Goal: Task Accomplishment & Management: Manage account settings

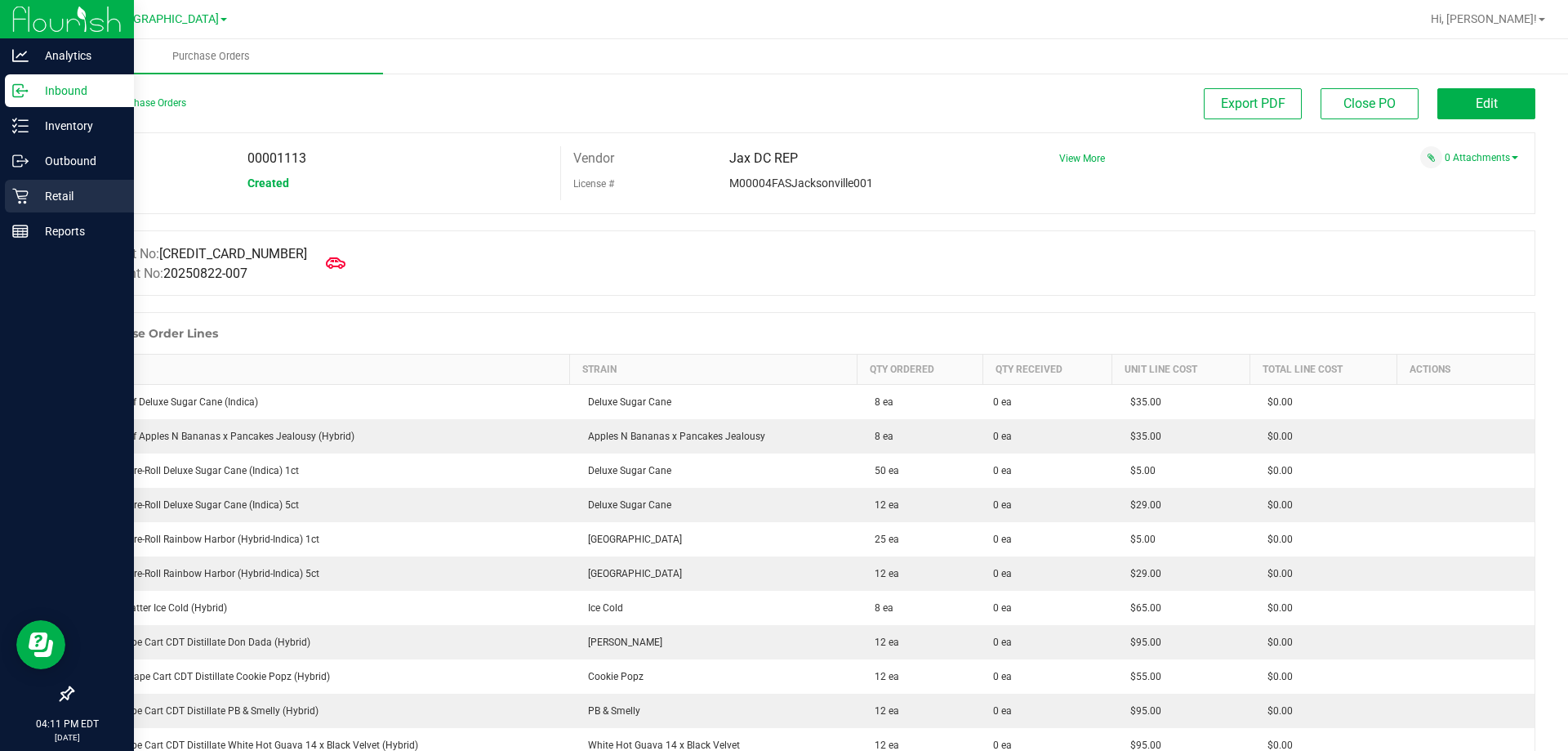
click at [50, 198] on p "Retail" at bounding box center [77, 196] width 98 height 19
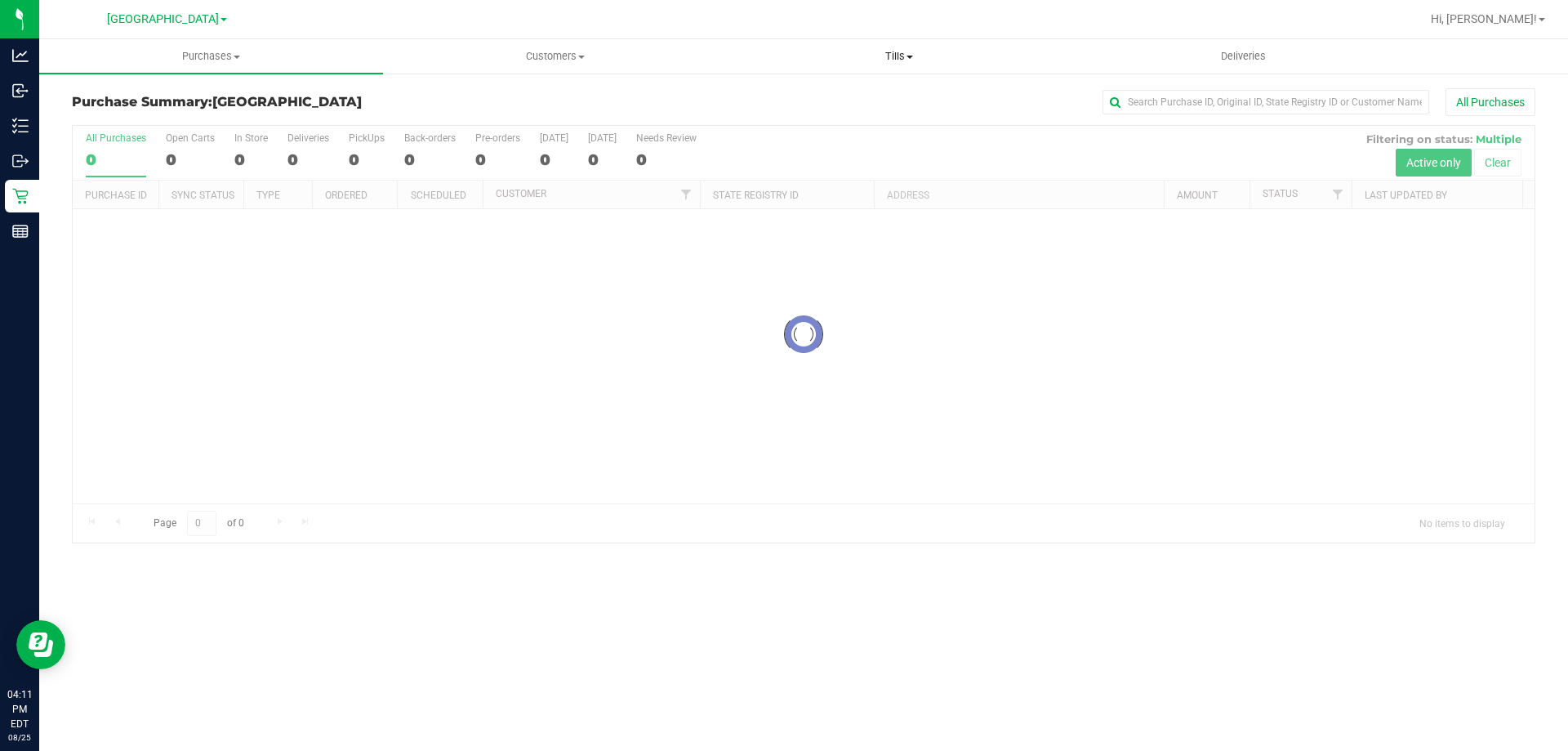
click at [899, 50] on span "Tills" at bounding box center [899, 56] width 342 height 15
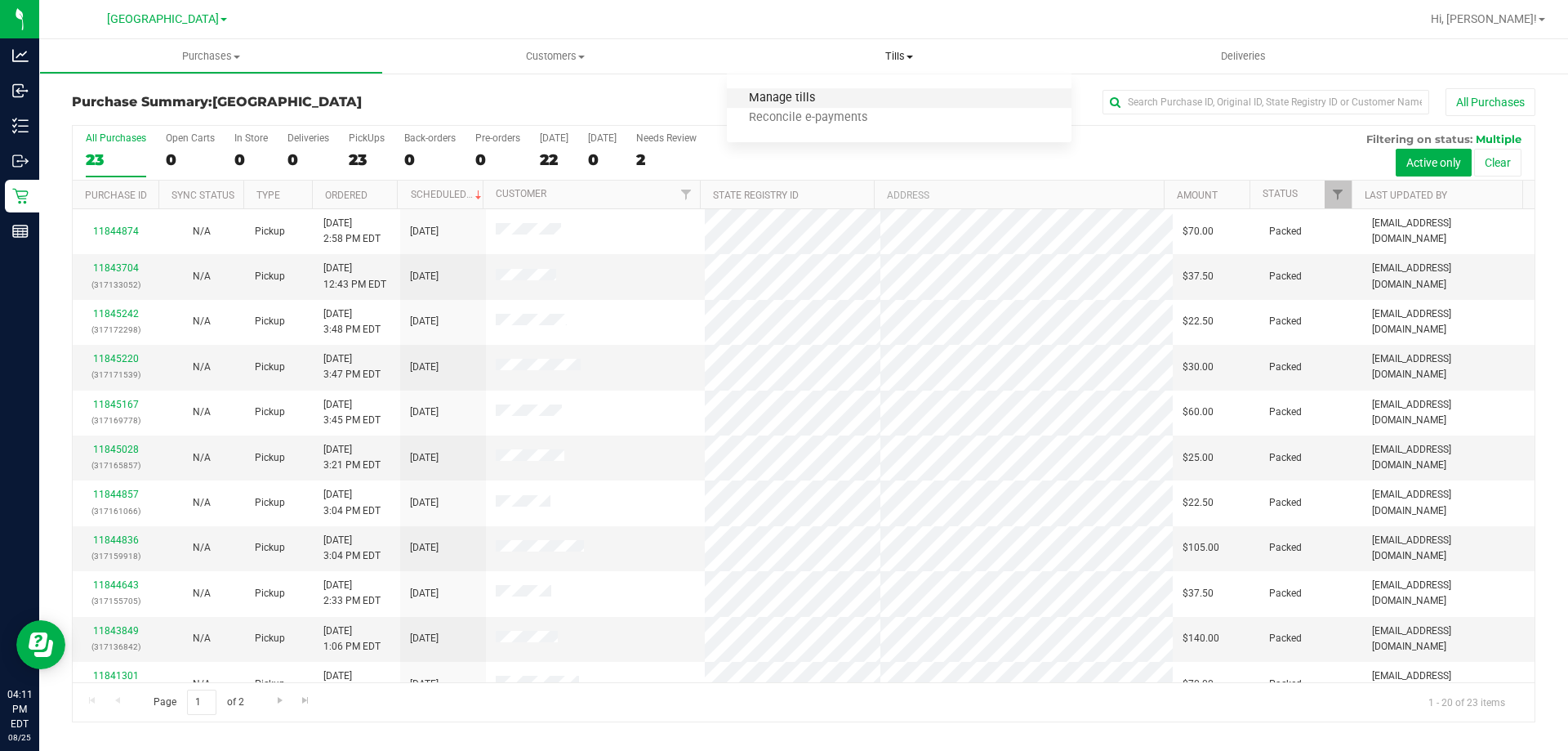
click at [784, 100] on span "Manage tills" at bounding box center [782, 98] width 111 height 14
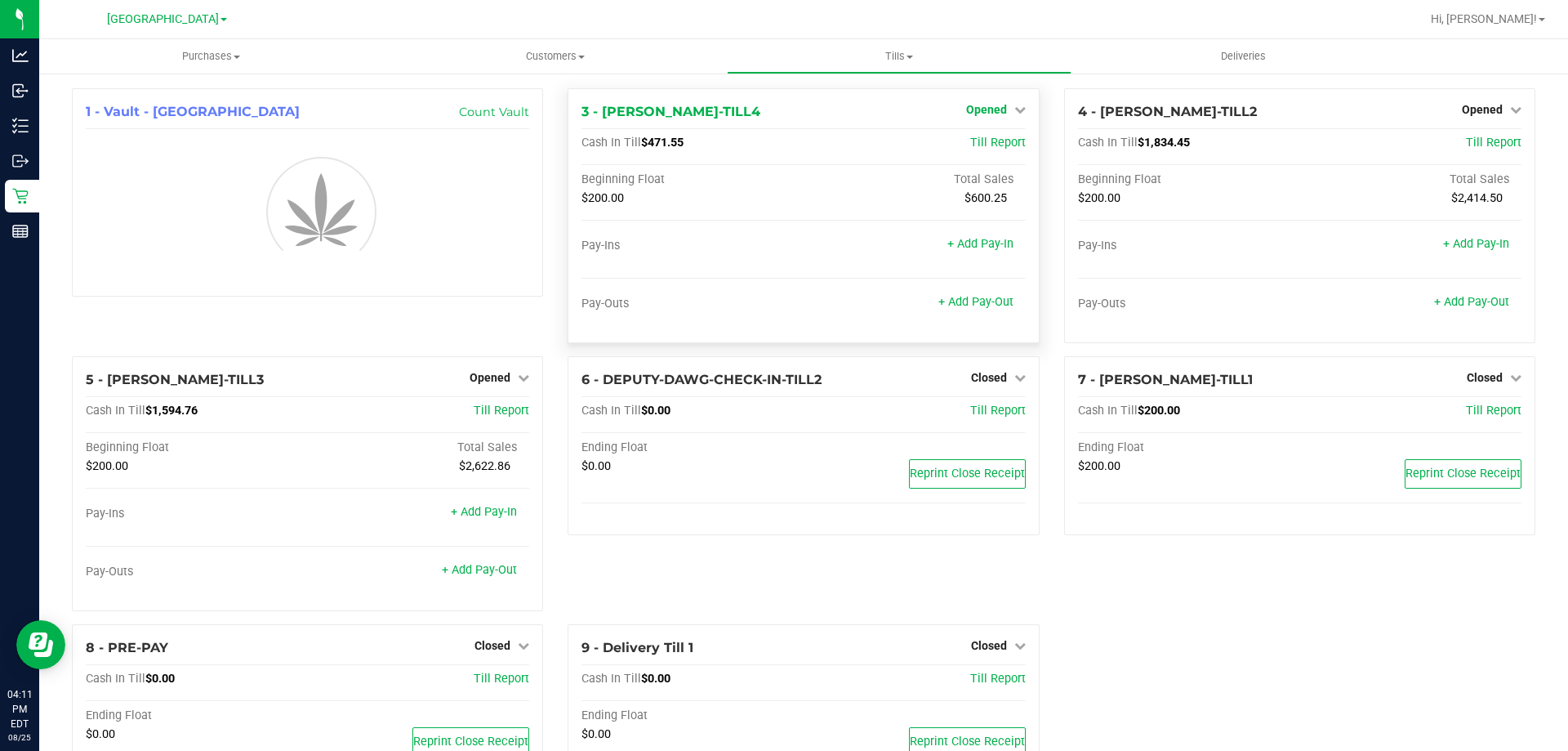
click at [1015, 107] on icon at bounding box center [1020, 109] width 12 height 12
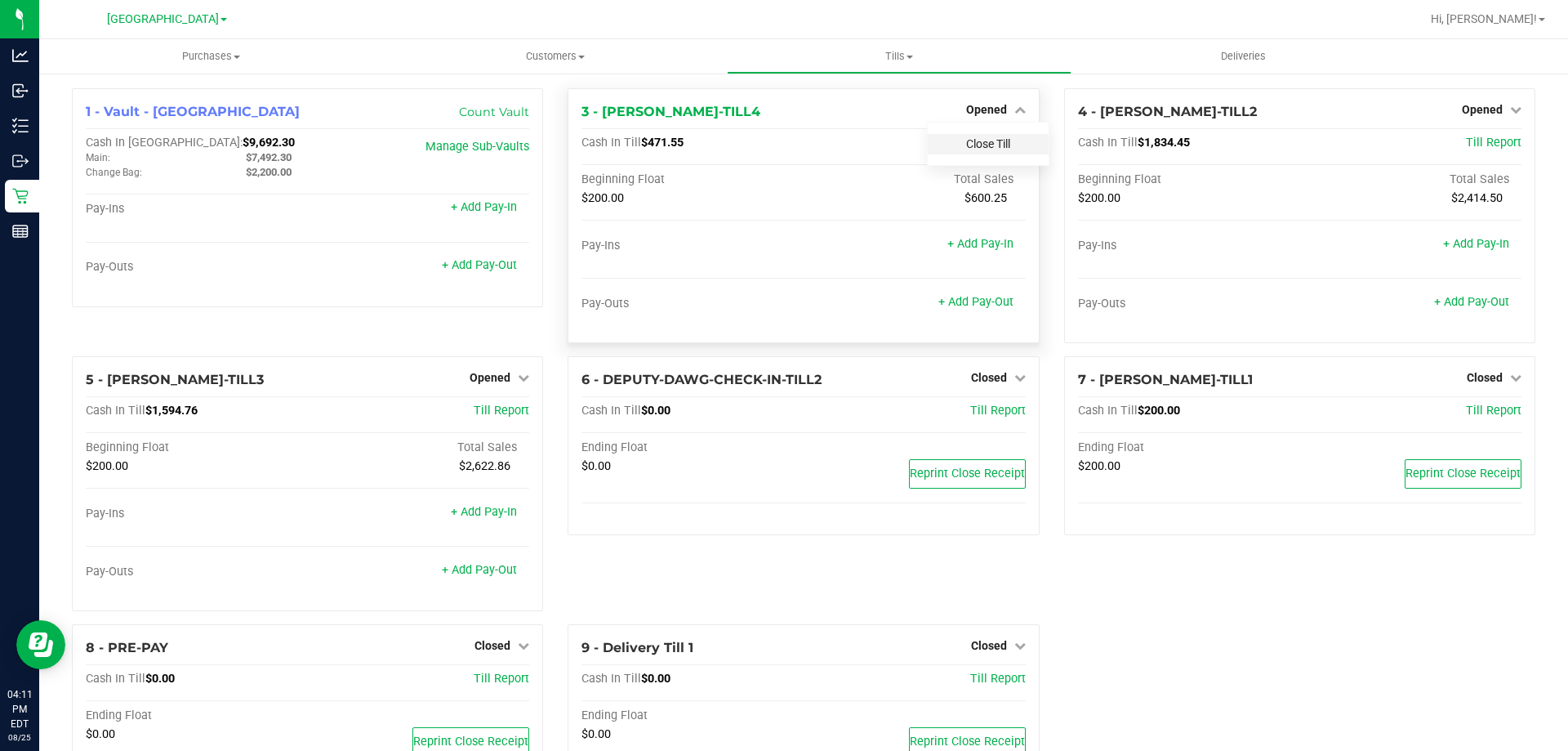
click at [969, 144] on link "Close Till" at bounding box center [988, 143] width 44 height 13
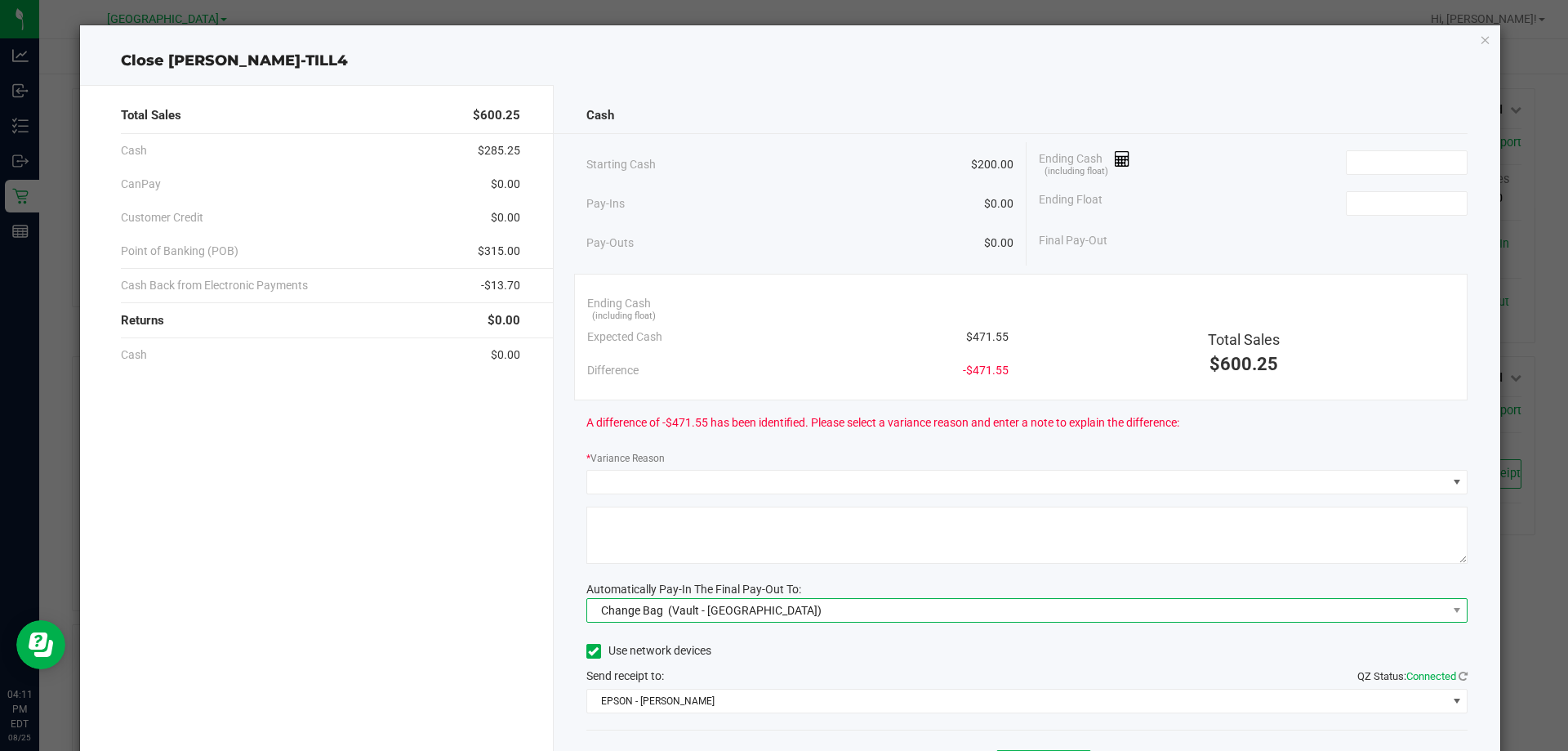
click at [755, 610] on span "(Vault - [GEOGRAPHIC_DATA])" at bounding box center [744, 610] width 153 height 13
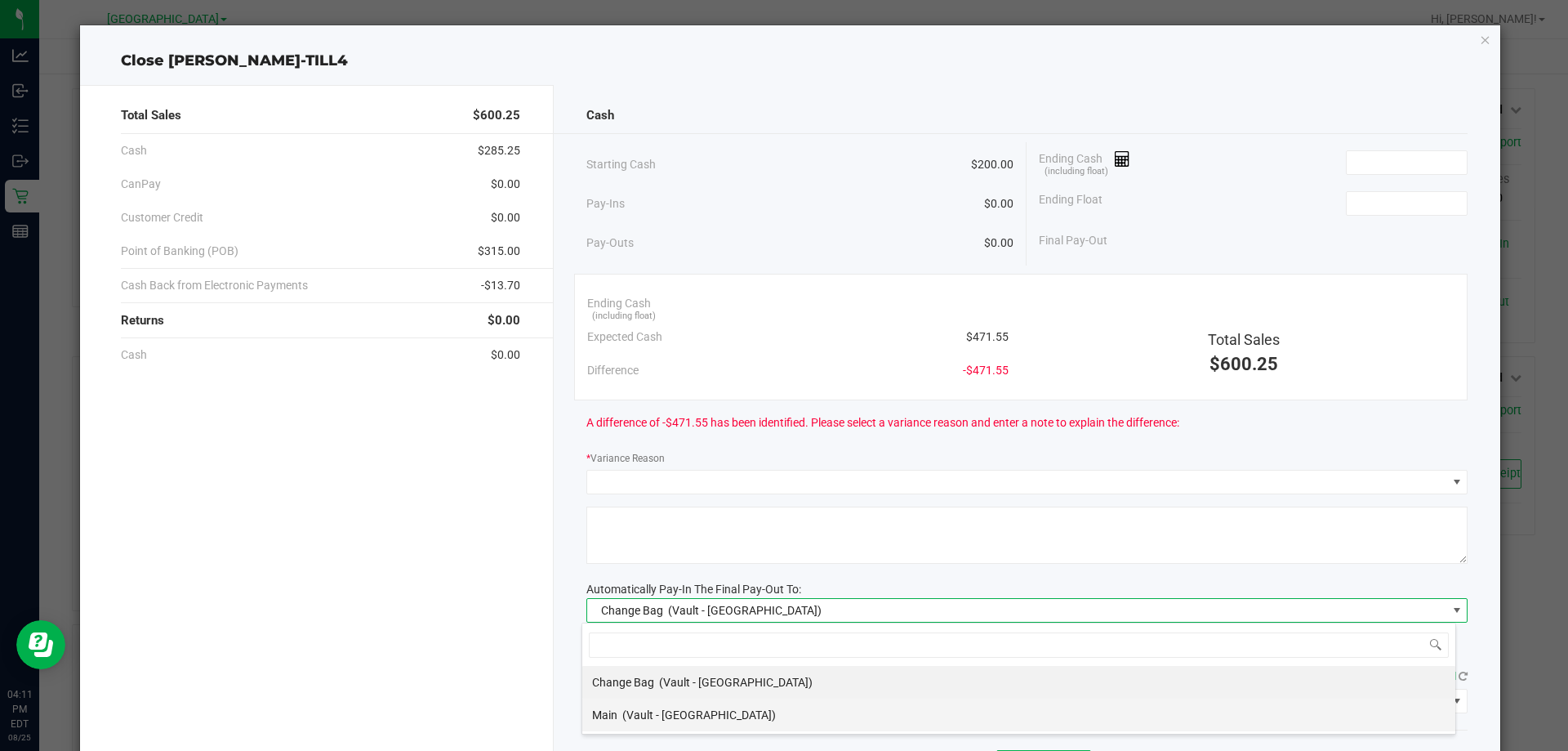
click at [642, 714] on span "(Vault - [GEOGRAPHIC_DATA])" at bounding box center [699, 715] width 153 height 13
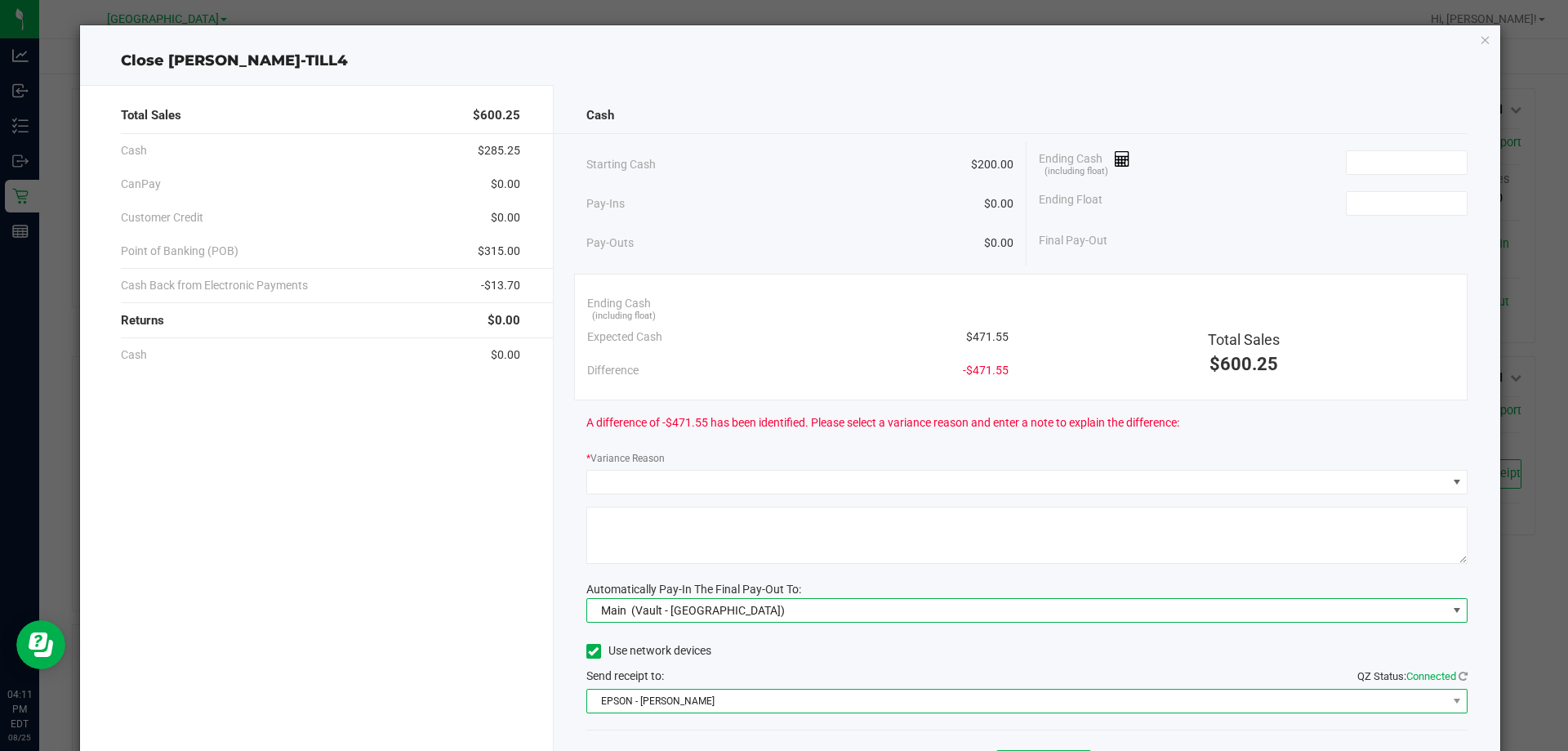
click at [637, 709] on span "EPSON - [PERSON_NAME]" at bounding box center [1016, 701] width 860 height 23
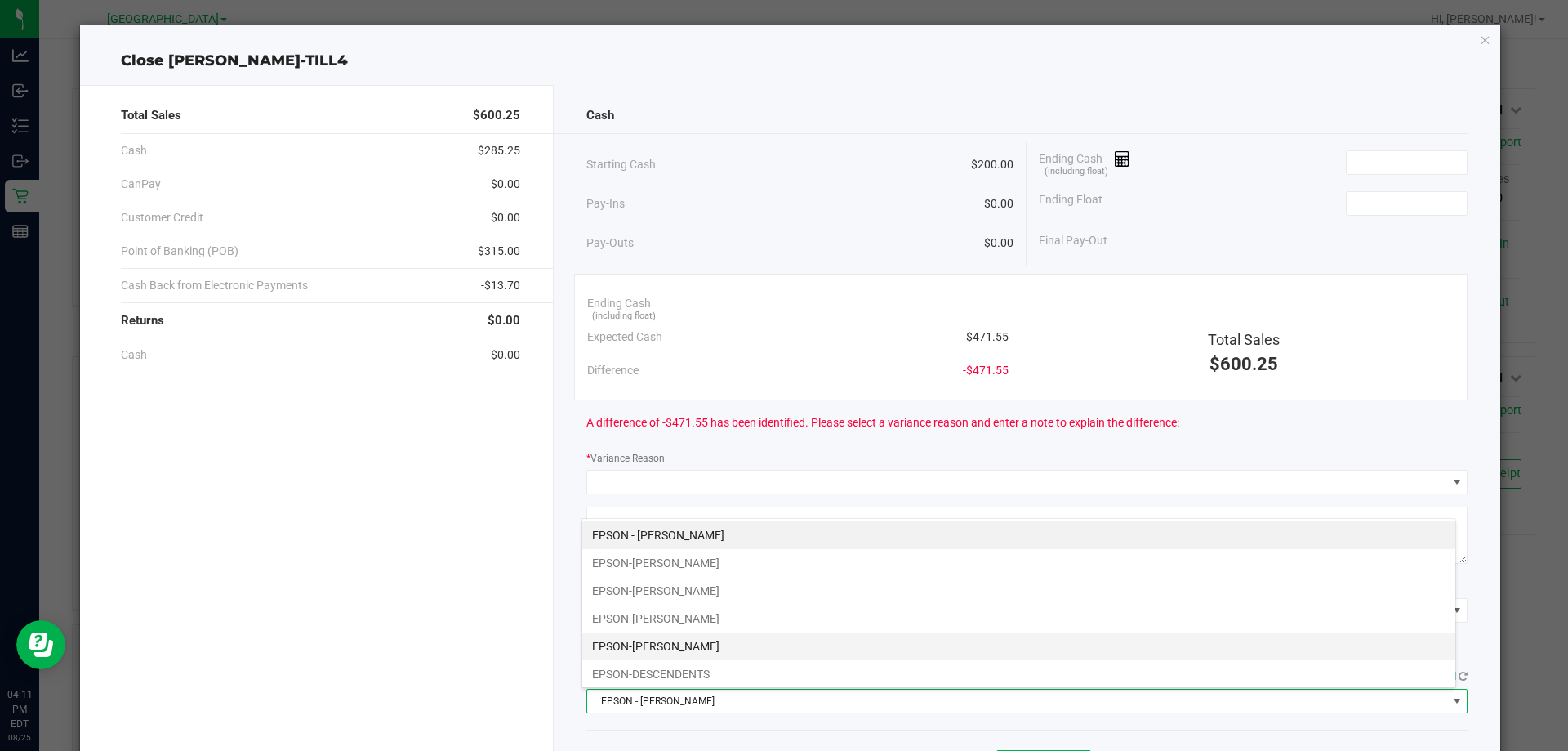
click at [673, 646] on li "EPSON-[PERSON_NAME]" at bounding box center [1019, 646] width 873 height 27
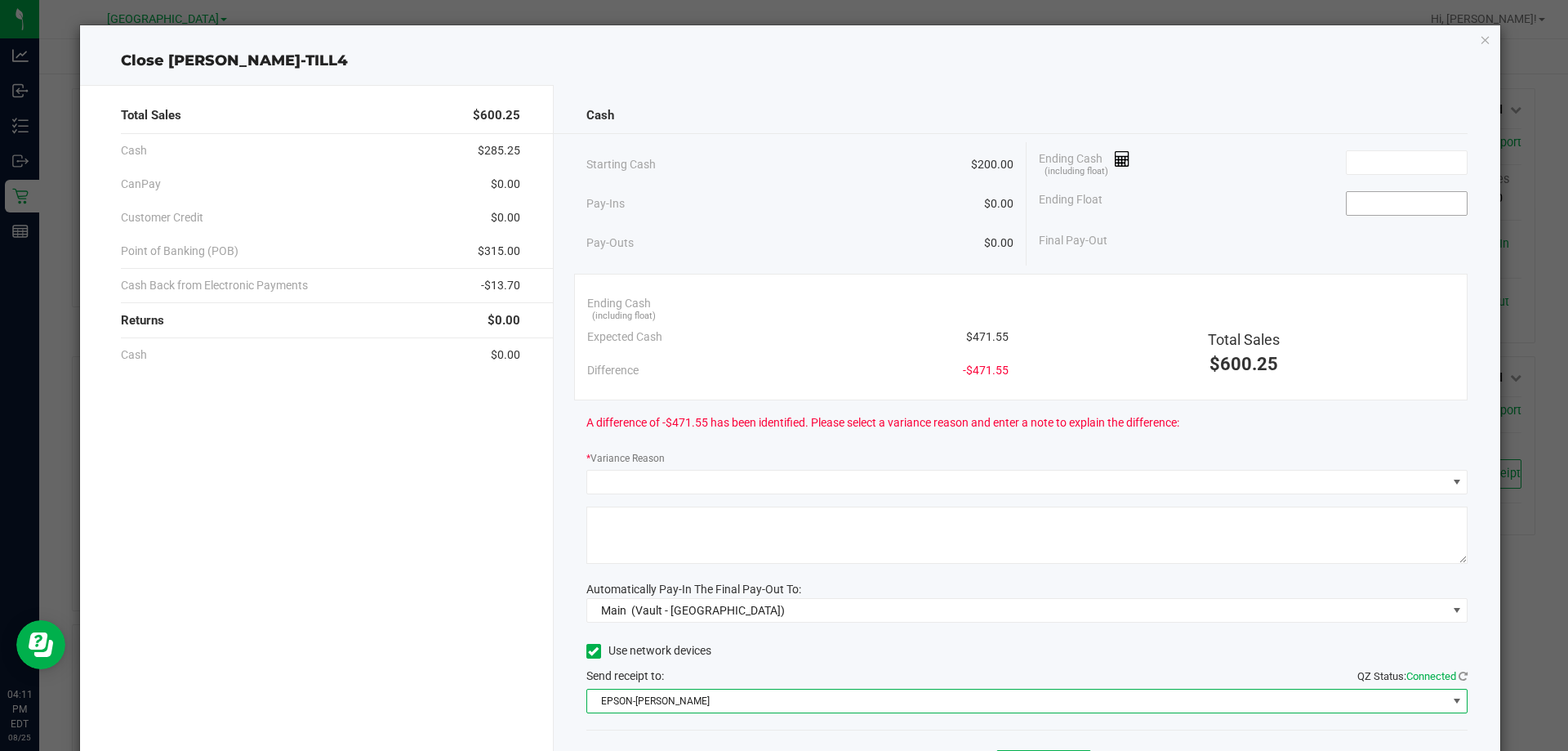
click at [1421, 205] on input at bounding box center [1407, 204] width 120 height 23
type input "$200.00"
click at [1273, 190] on div "Ending Float $200.00" at bounding box center [1253, 204] width 429 height 41
click at [730, 206] on div "Pay-Ins $0.00" at bounding box center [799, 204] width 428 height 34
click at [1265, 237] on div "Final Pay-Out -$200.00" at bounding box center [1253, 241] width 429 height 34
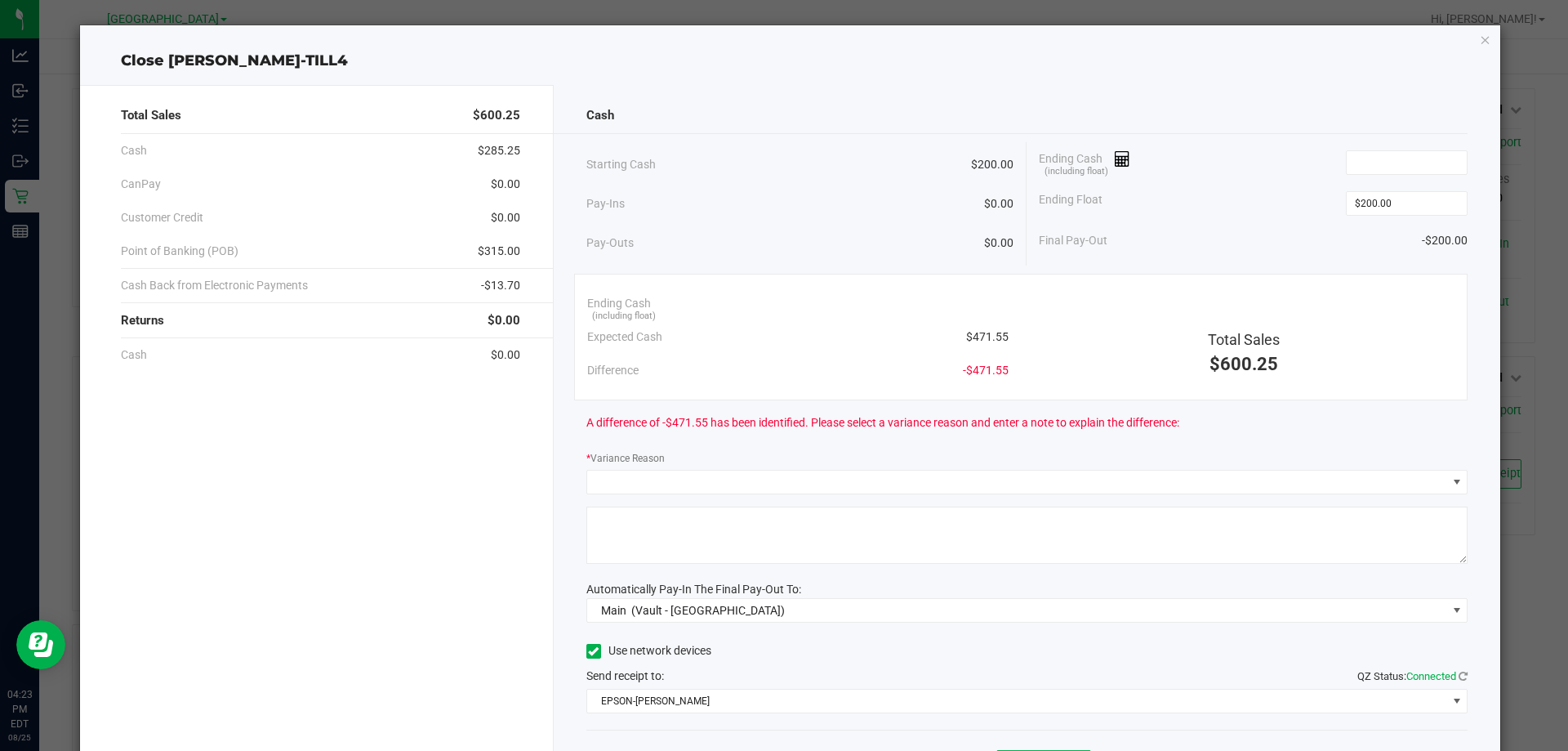
click at [812, 133] on div at bounding box center [1010, 133] width 915 height 1
click at [1394, 143] on div "Ending Cash (including float)" at bounding box center [1253, 162] width 429 height 41
click at [1363, 160] on input at bounding box center [1407, 163] width 120 height 23
type input "1"
type input "$371.55"
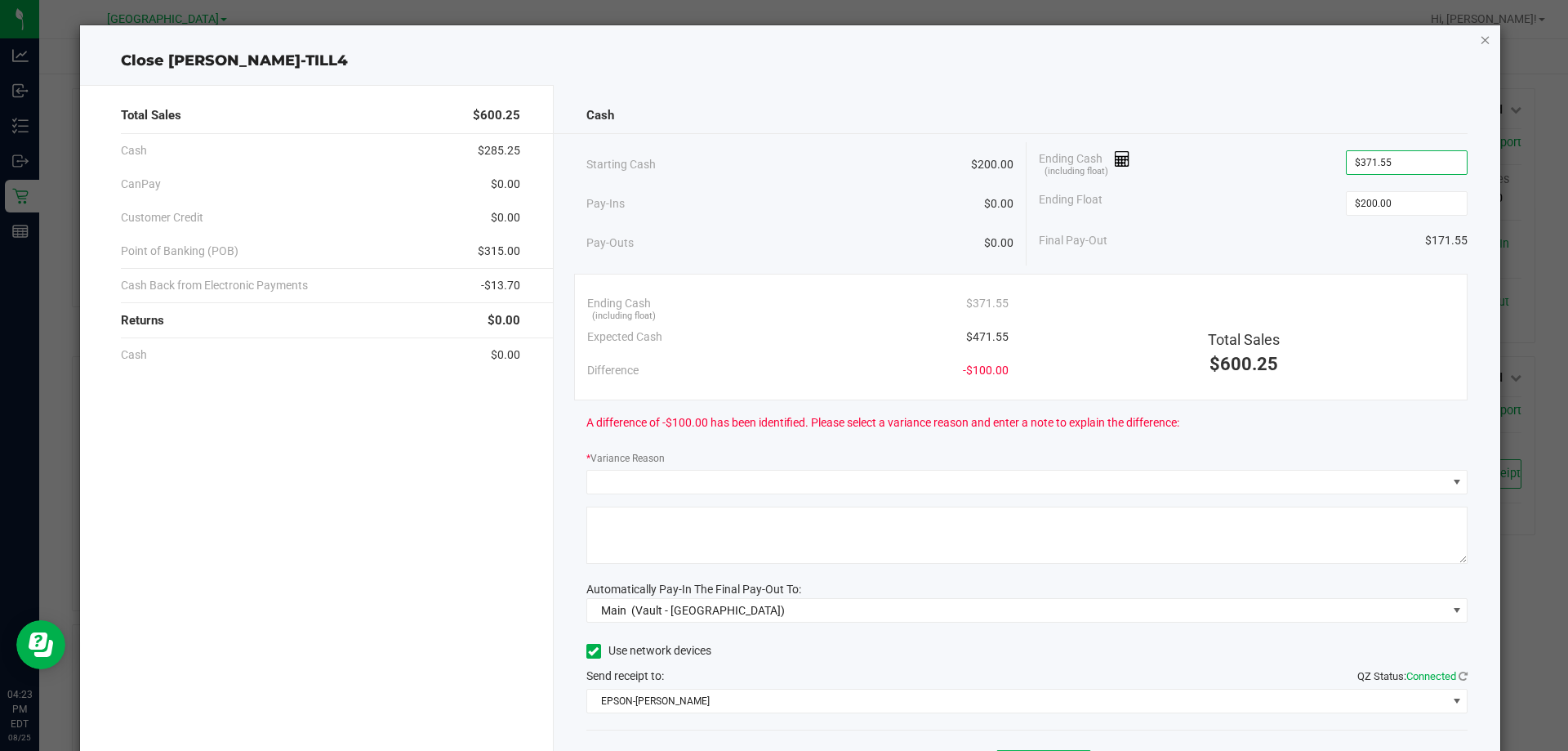
click at [1479, 42] on icon "button" at bounding box center [1485, 39] width 12 height 19
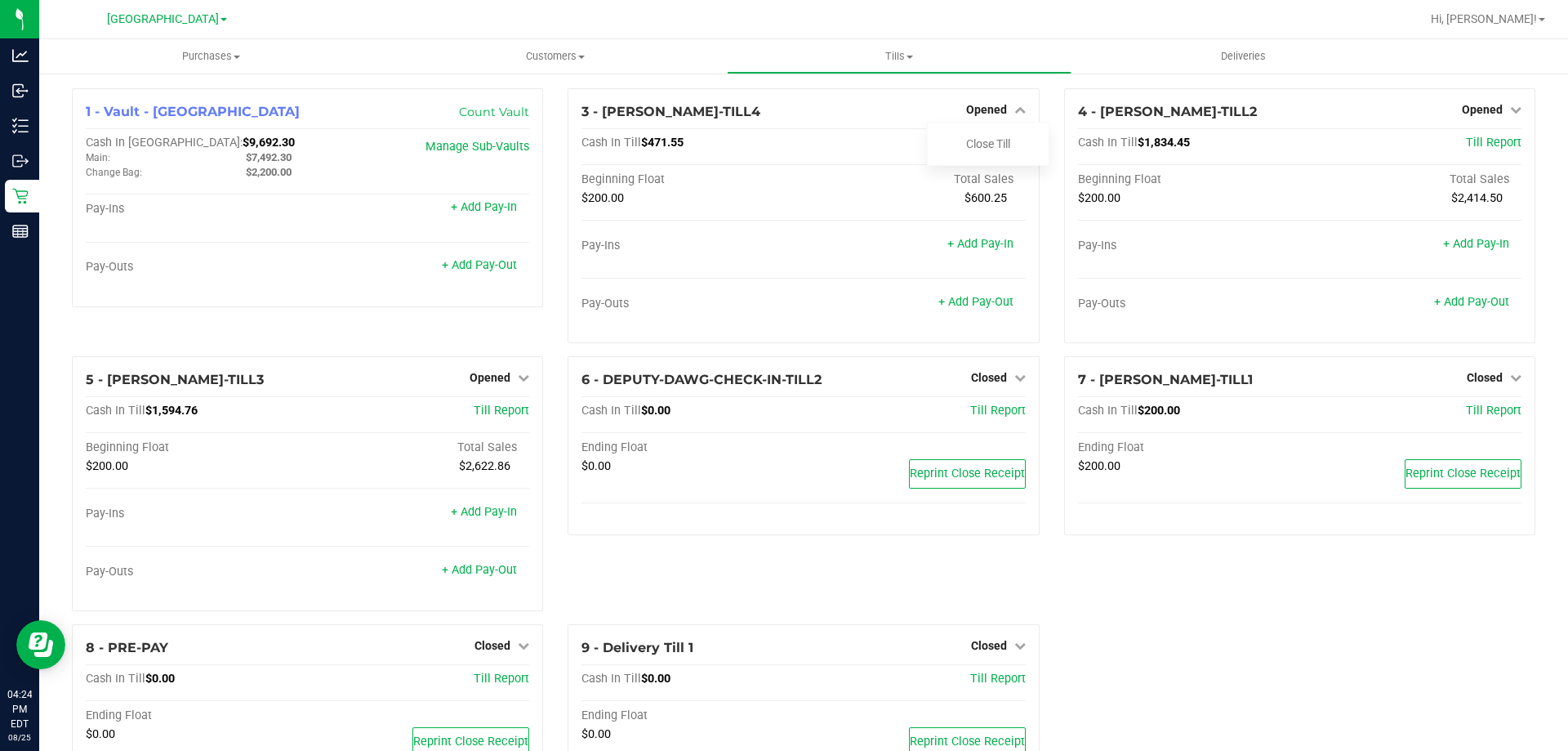
click at [1183, 646] on div "1 - Vault - [GEOGRAPHIC_DATA] WC Count Vault Cash In Vault: $9,692.30 Main: $7,…" at bounding box center [803, 453] width 1487 height 728
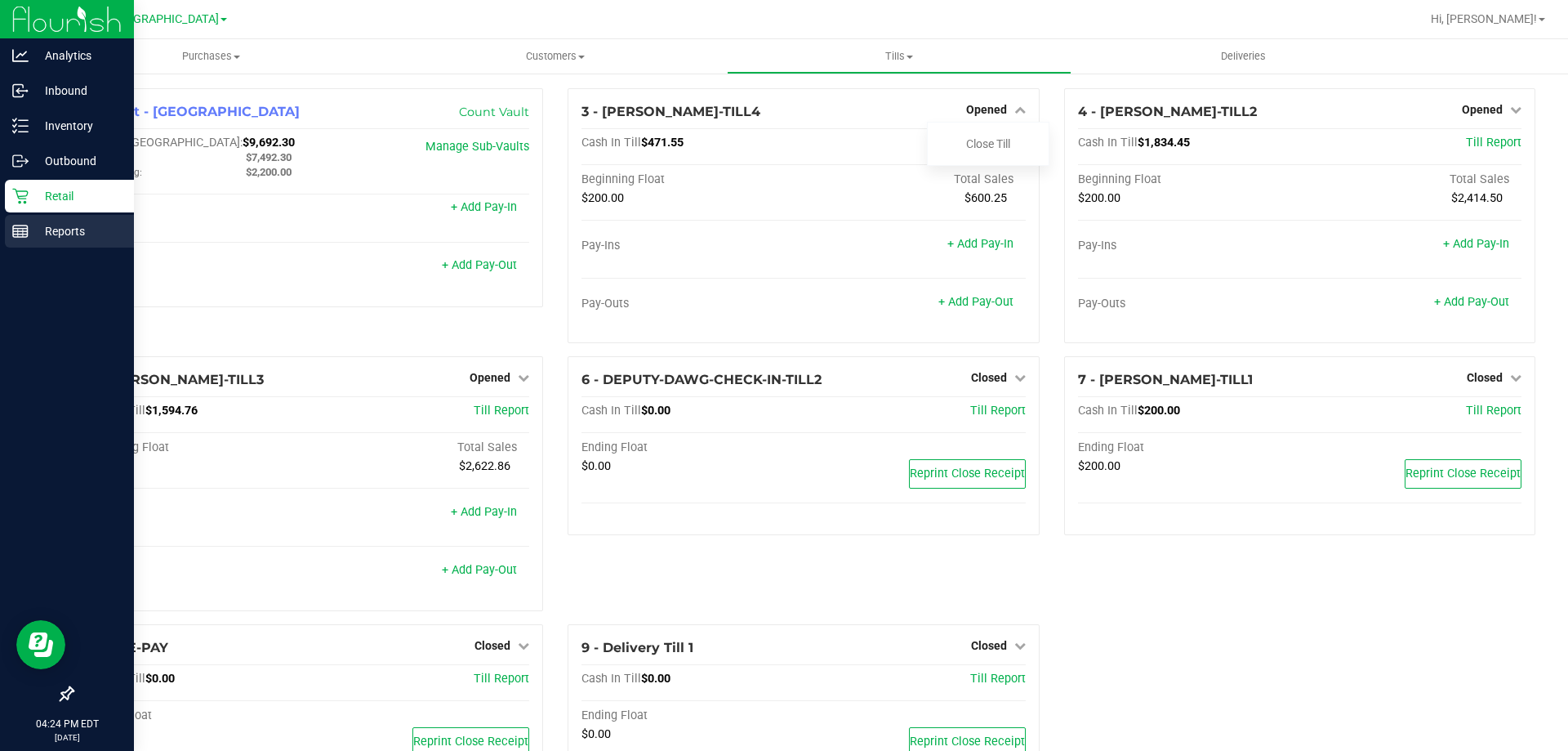
click at [42, 236] on p "Reports" at bounding box center [77, 231] width 98 height 19
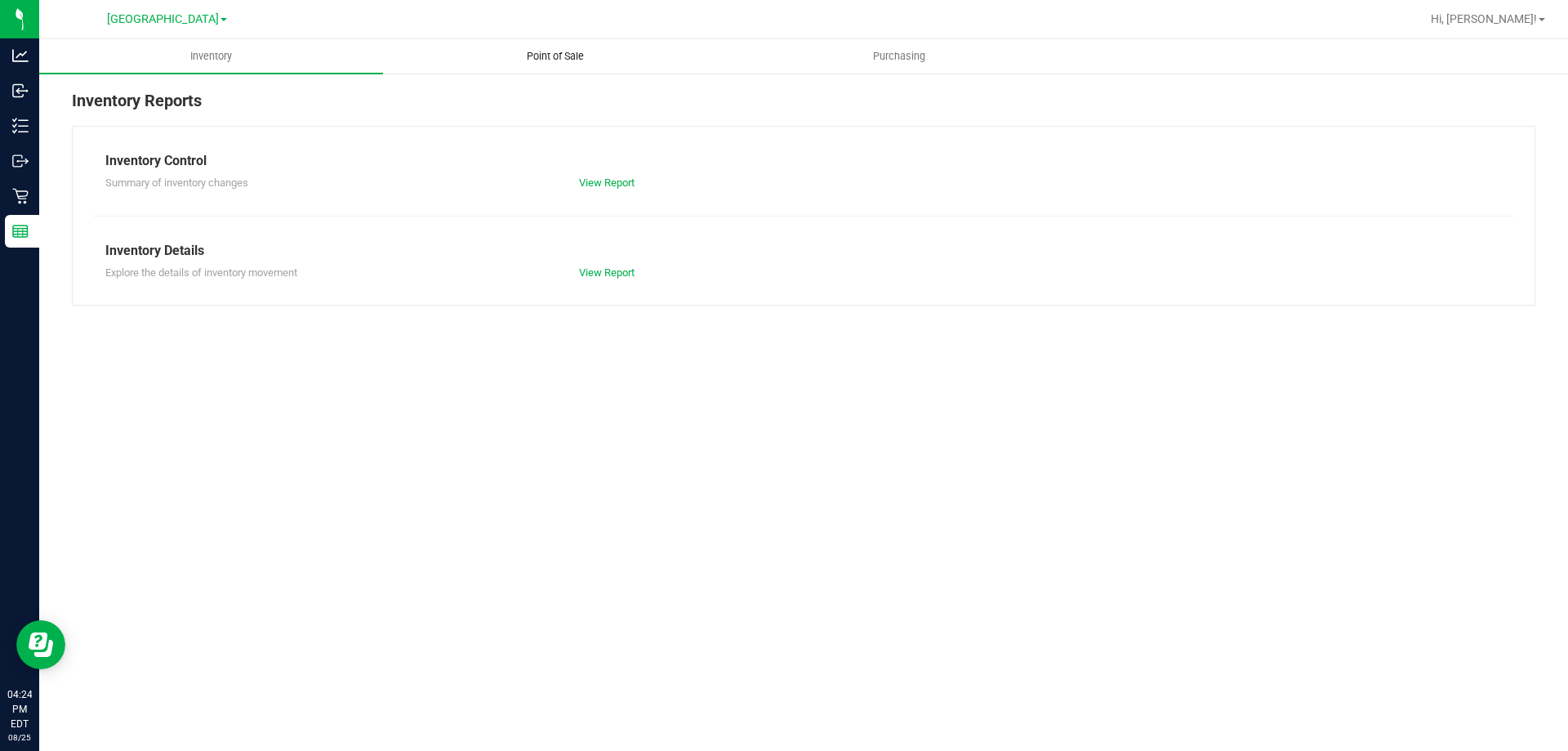
click at [548, 59] on span "Point of Sale" at bounding box center [555, 56] width 101 height 15
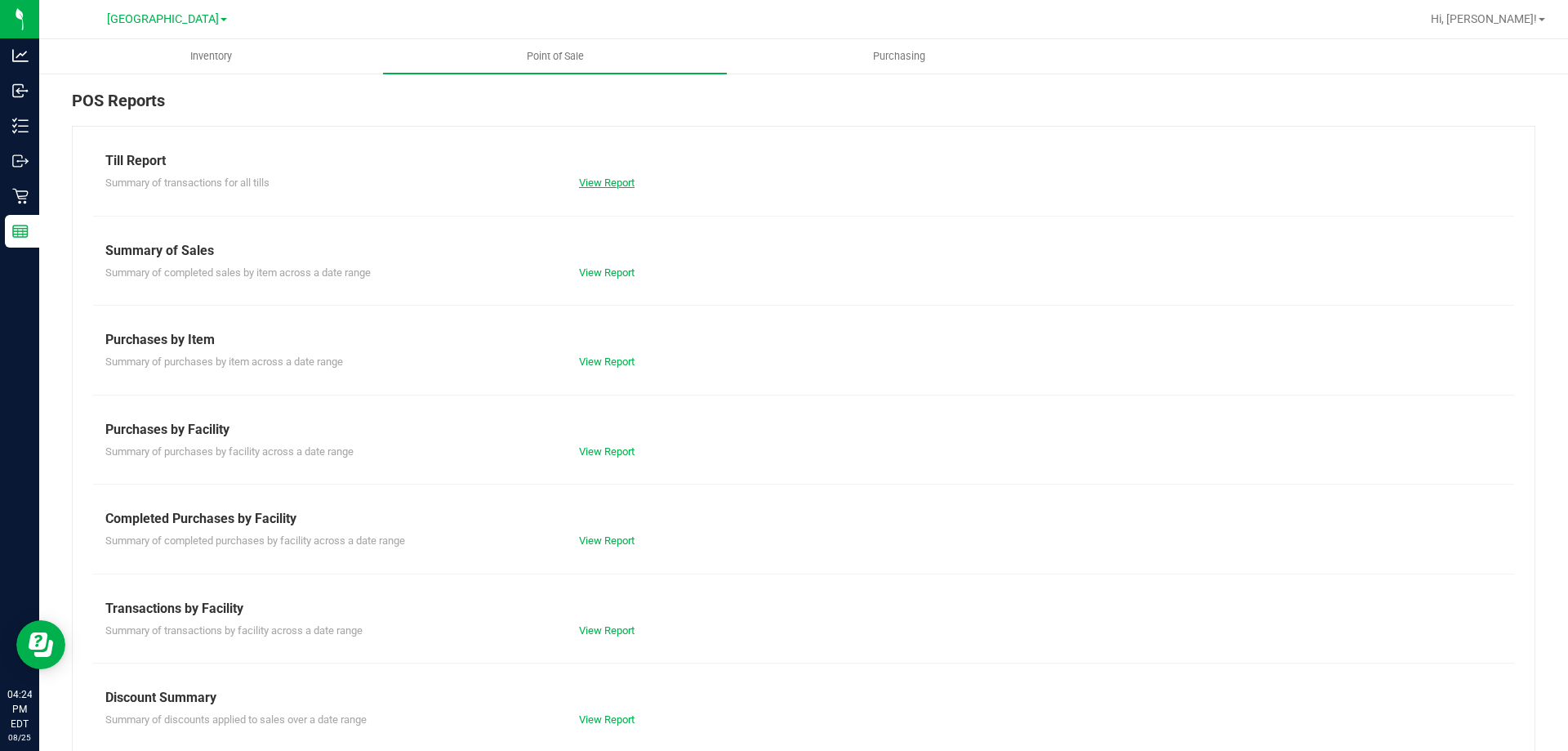
click at [607, 181] on link "View Report" at bounding box center [606, 182] width 56 height 12
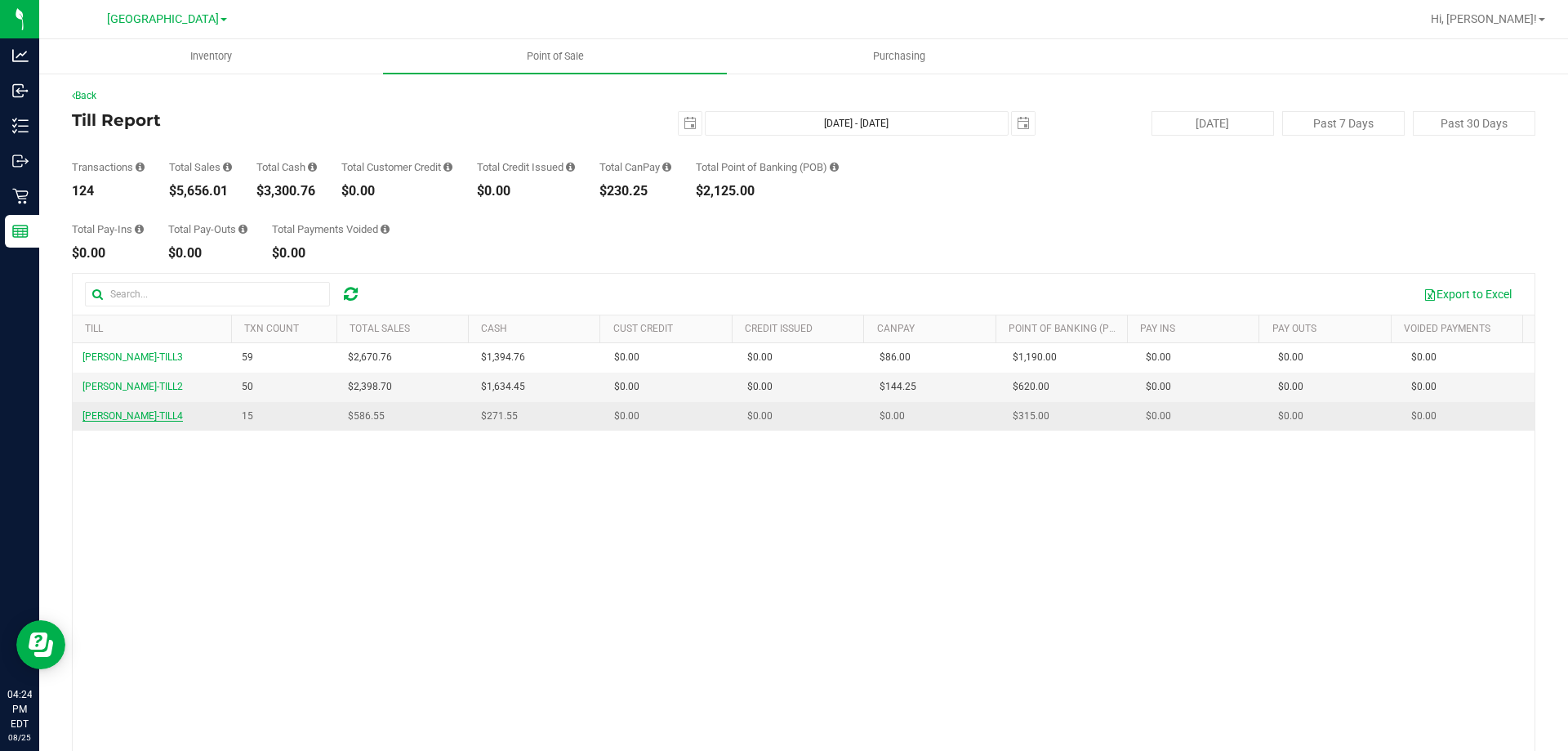
click at [121, 420] on span "[PERSON_NAME]-TILL4" at bounding box center [132, 415] width 100 height 12
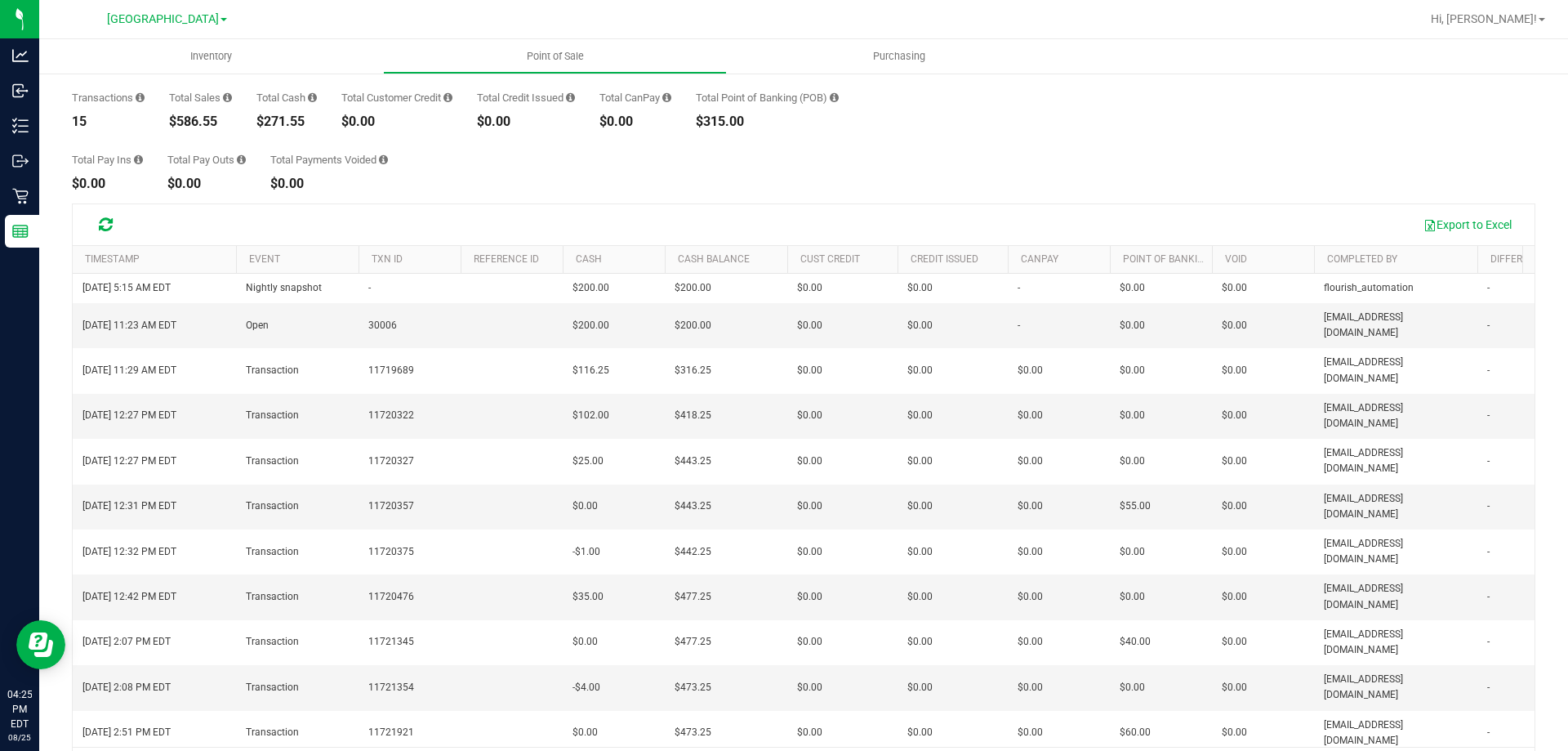
scroll to position [40, 0]
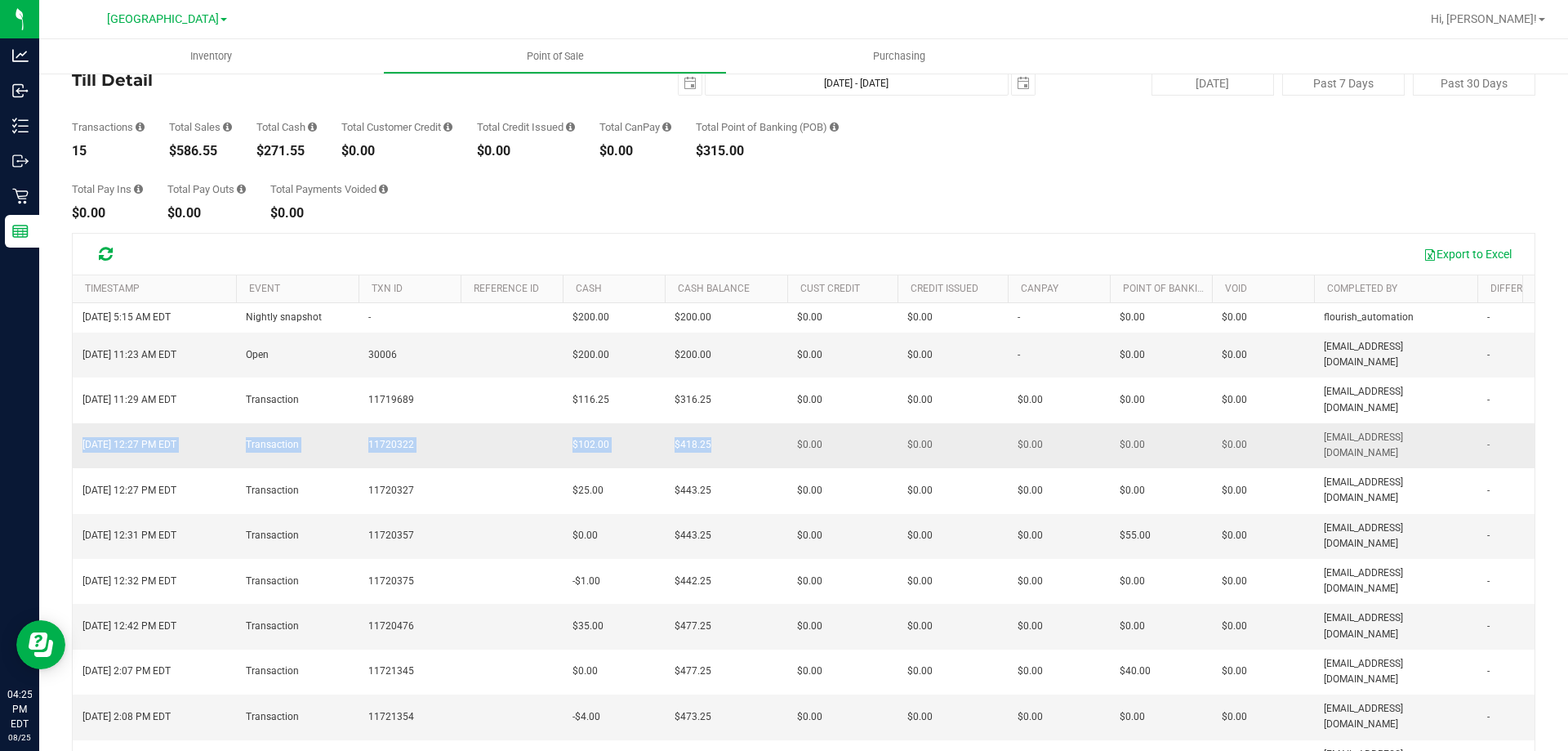
drag, startPoint x: 738, startPoint y: 402, endPoint x: 73, endPoint y: 406, distance: 665.0
click at [73, 423] on tr "[DATE] 12:27 PM EDT Transaction 11720322 $102.00 $418.25 $0.00 $0.00 $0.00 $0.0…" at bounding box center [1275, 445] width 2405 height 45
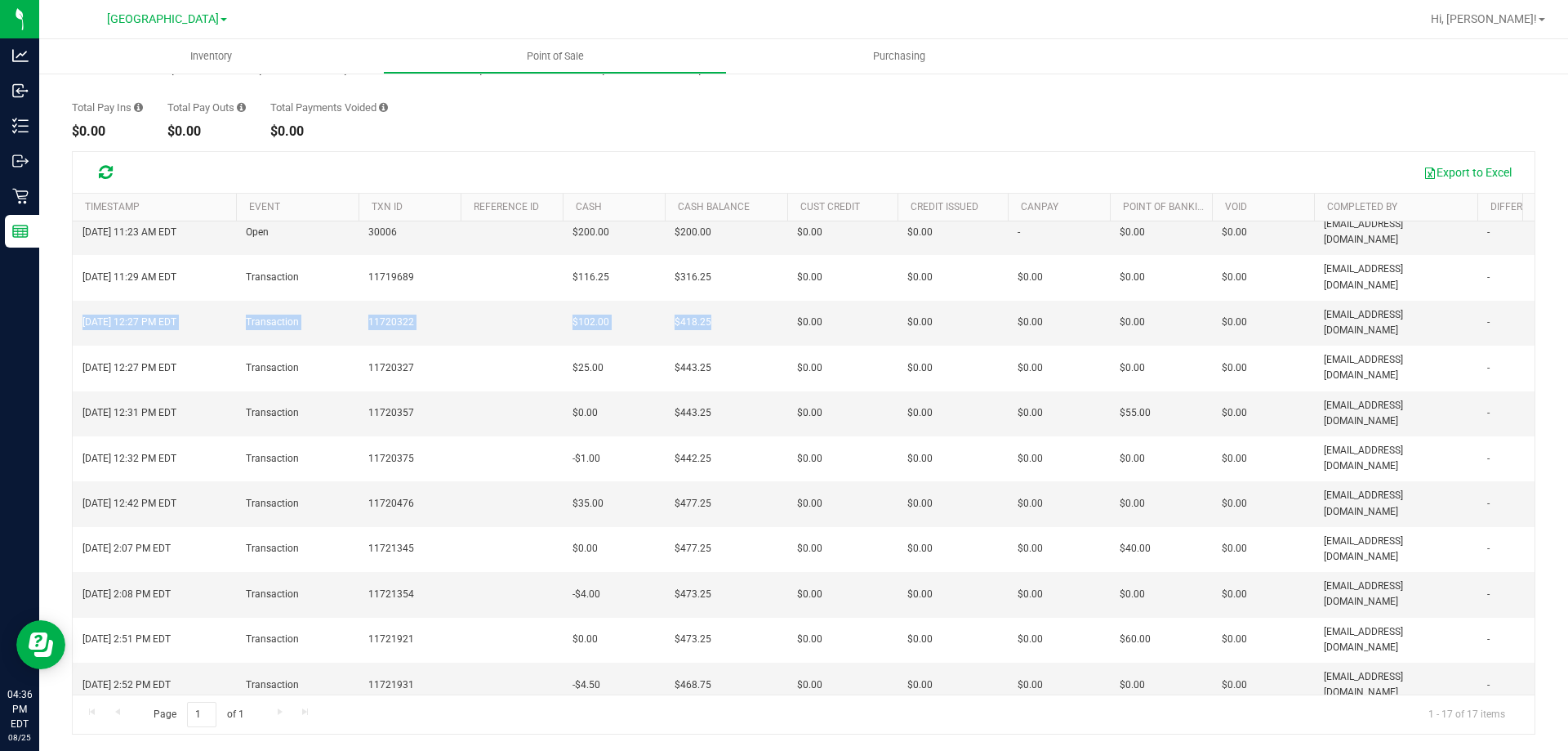
scroll to position [0, 0]
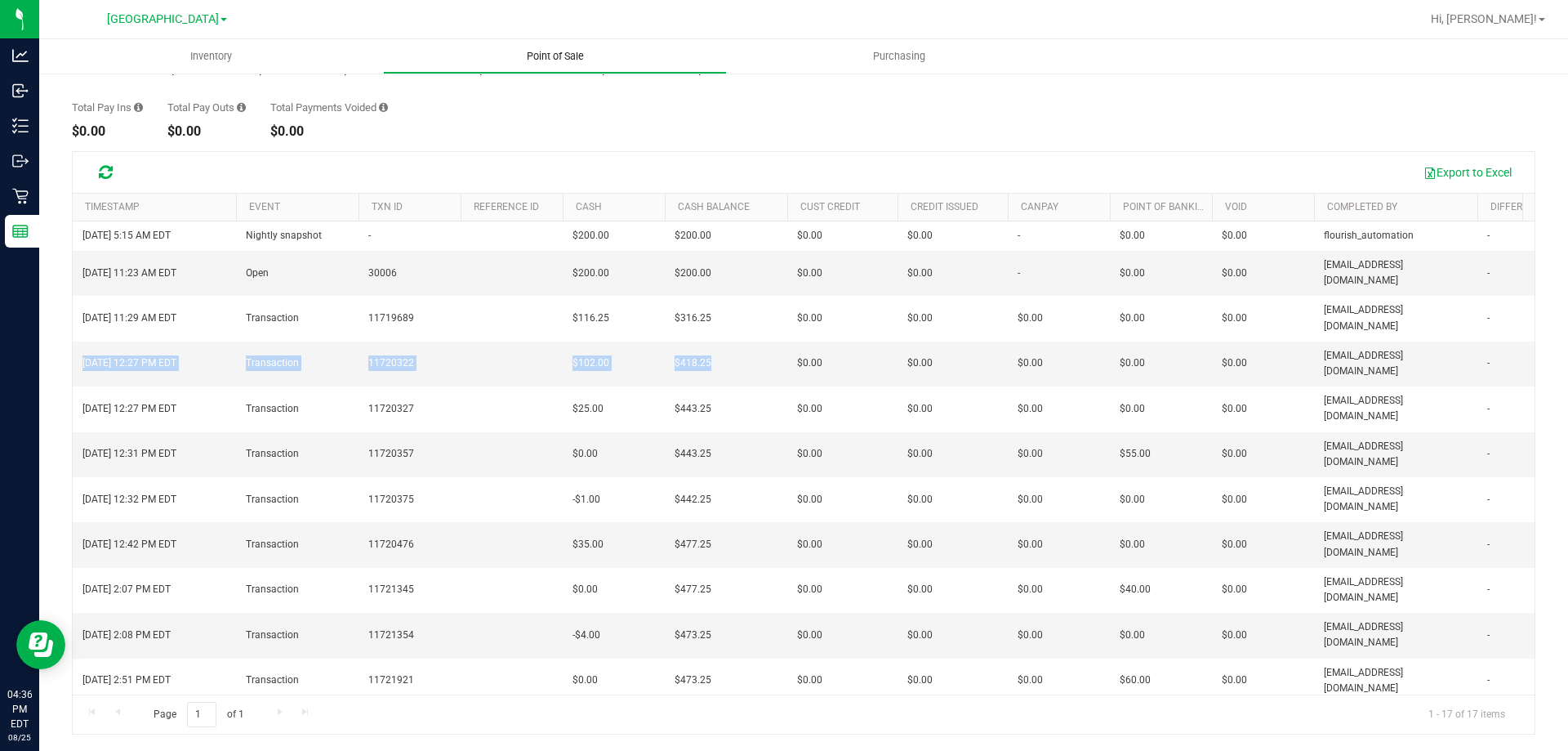
click at [575, 53] on span "Point of Sale" at bounding box center [555, 56] width 101 height 15
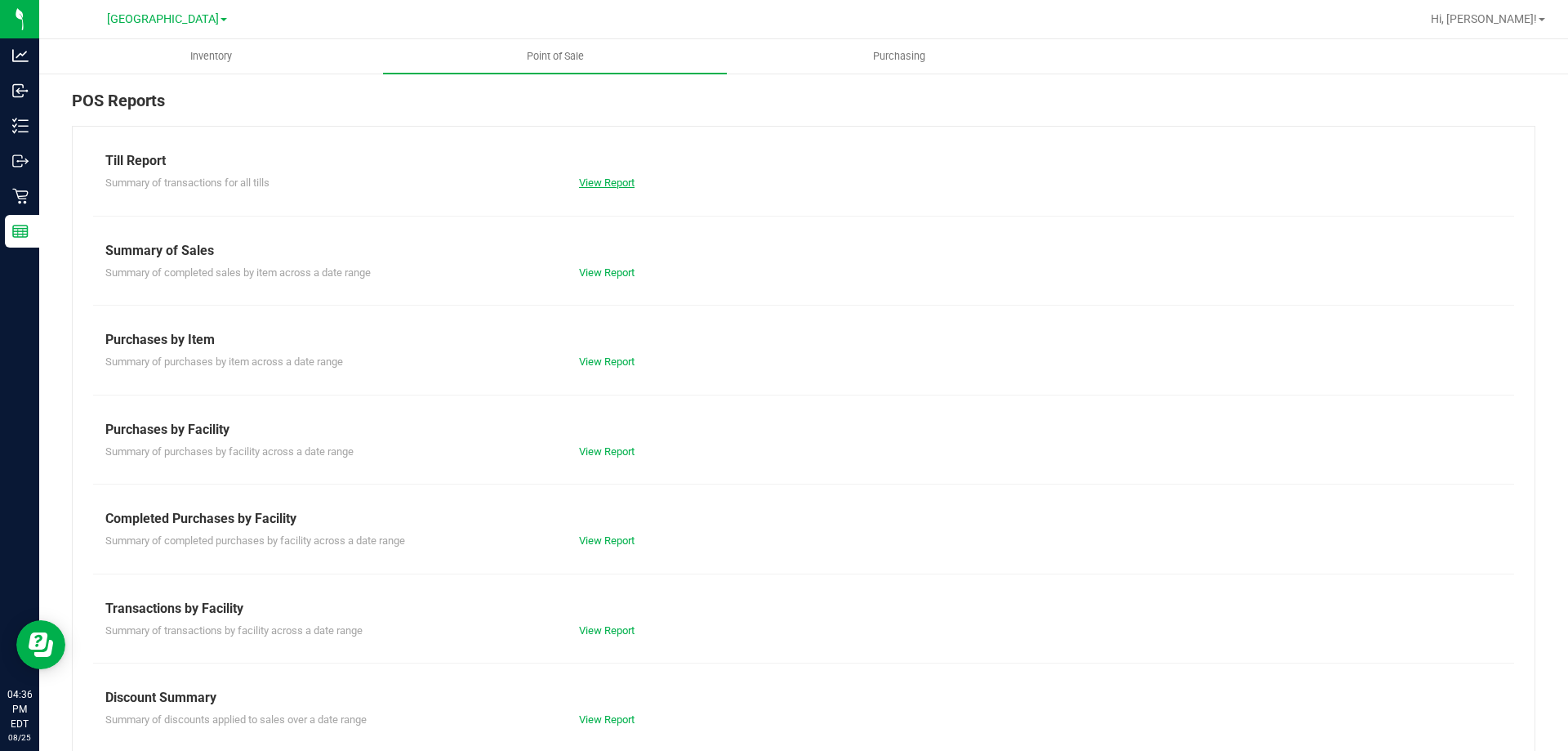
click at [606, 182] on link "View Report" at bounding box center [606, 182] width 56 height 12
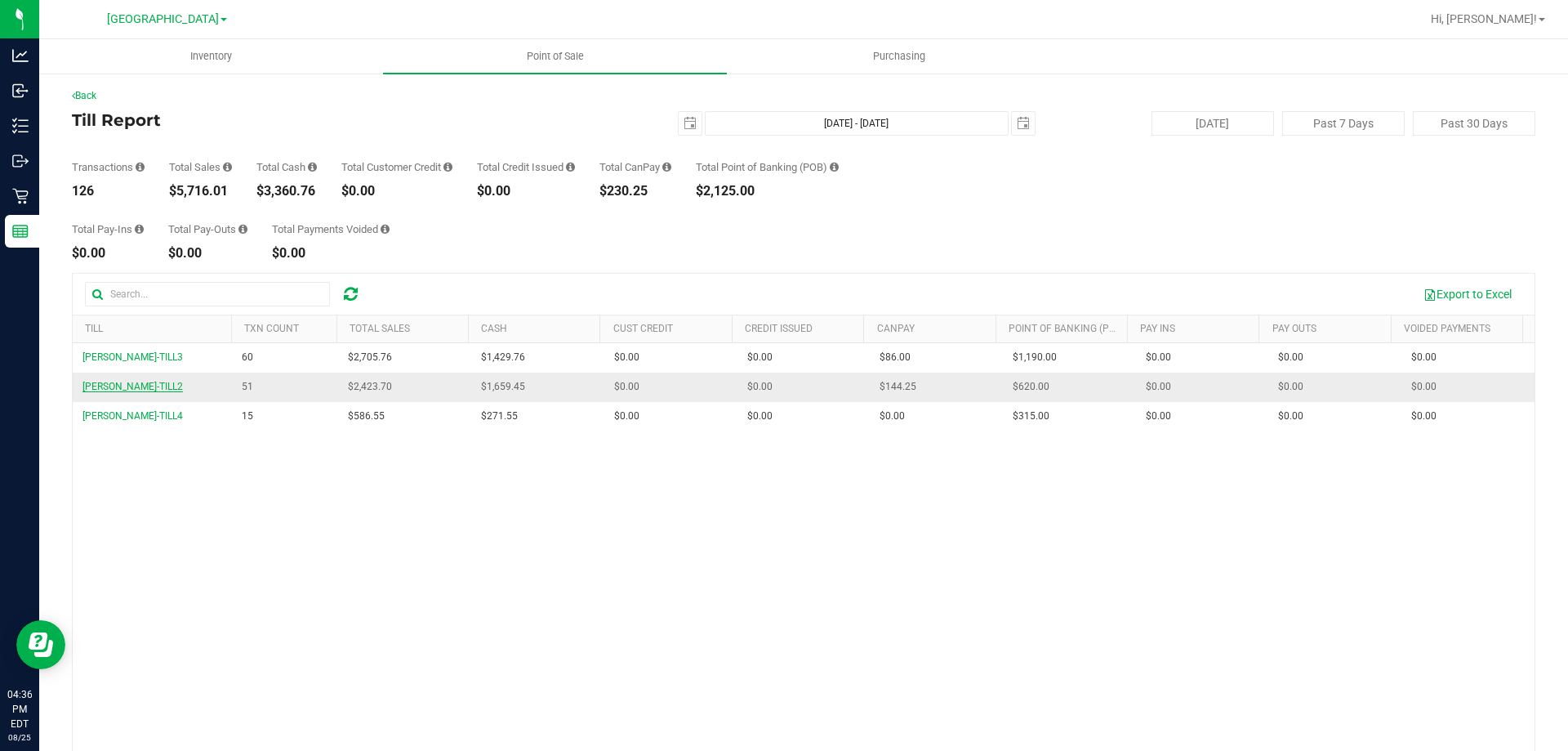
click at [147, 384] on span "[PERSON_NAME]-TILL2" at bounding box center [132, 386] width 100 height 12
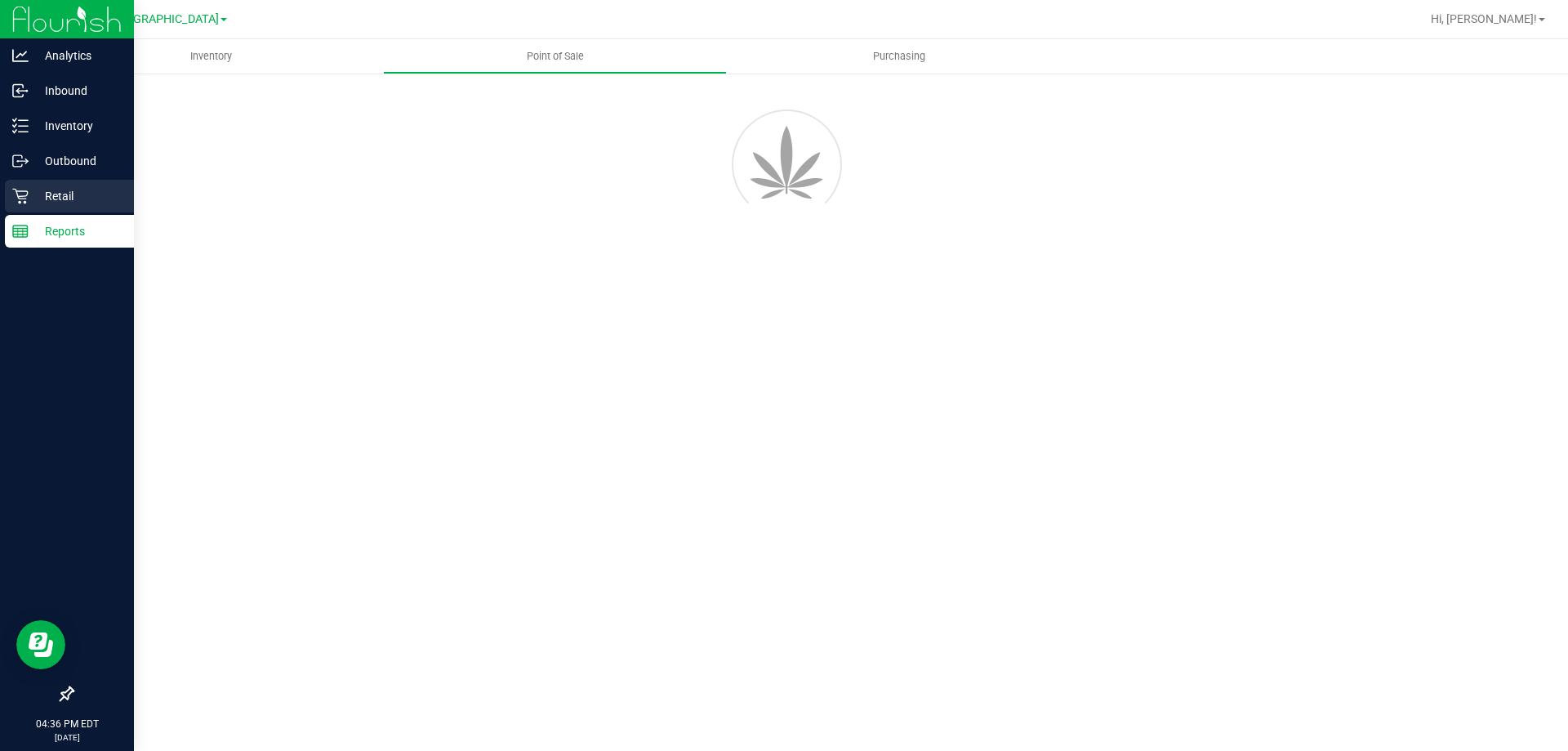
click at [58, 197] on p "Retail" at bounding box center [77, 196] width 98 height 19
